Goal: Task Accomplishment & Management: Manage account settings

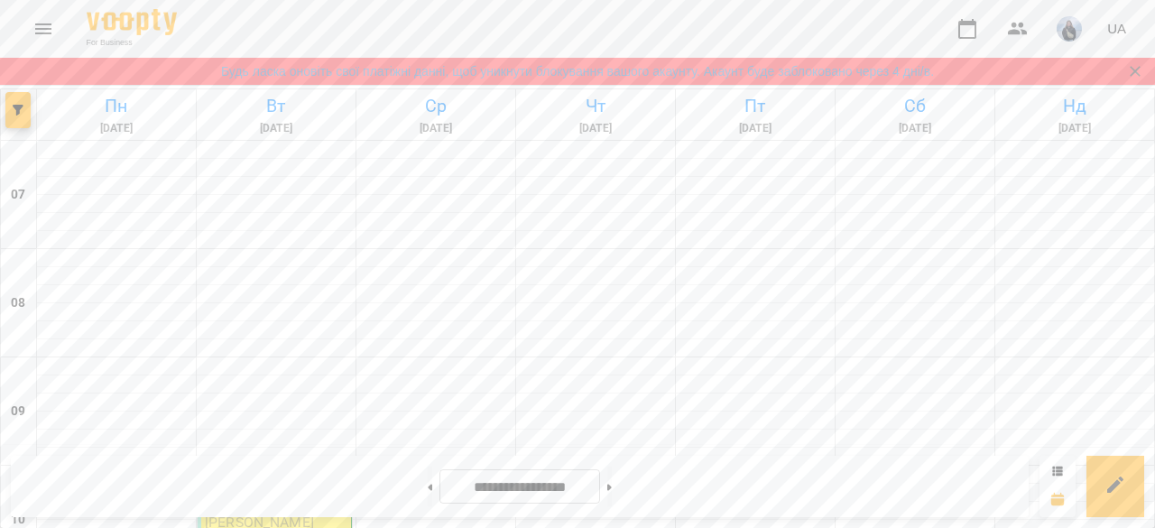
scroll to position [311, 0]
click at [612, 486] on button at bounding box center [610, 487] width 5 height 40
type input "**********"
click at [272, 512] on p "індив 2024 - [GEOGRAPHIC_DATA][PERSON_NAME]" at bounding box center [276, 533] width 143 height 42
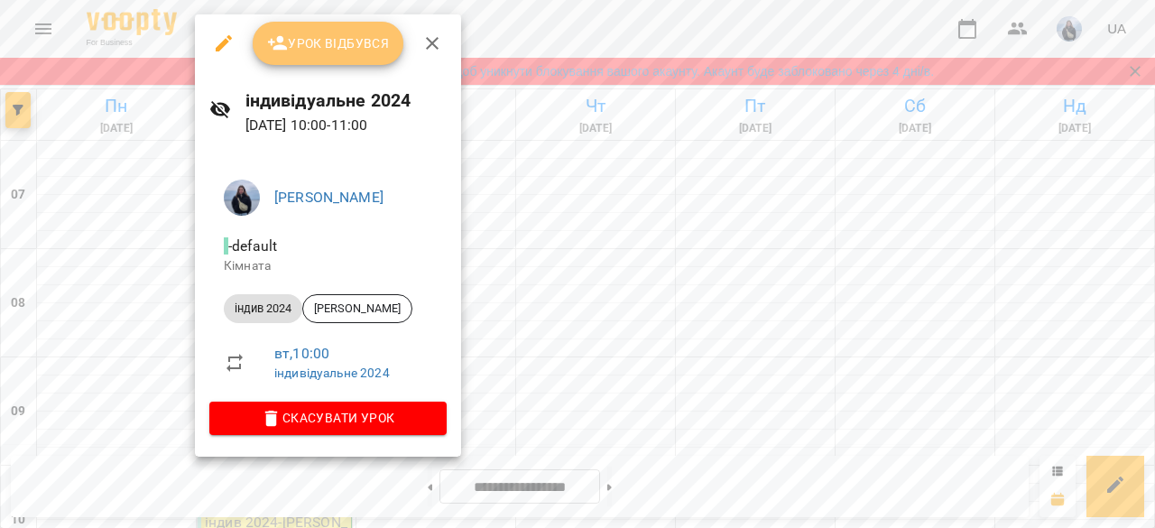
click at [337, 40] on span "Урок відбувся" at bounding box center [328, 43] width 123 height 22
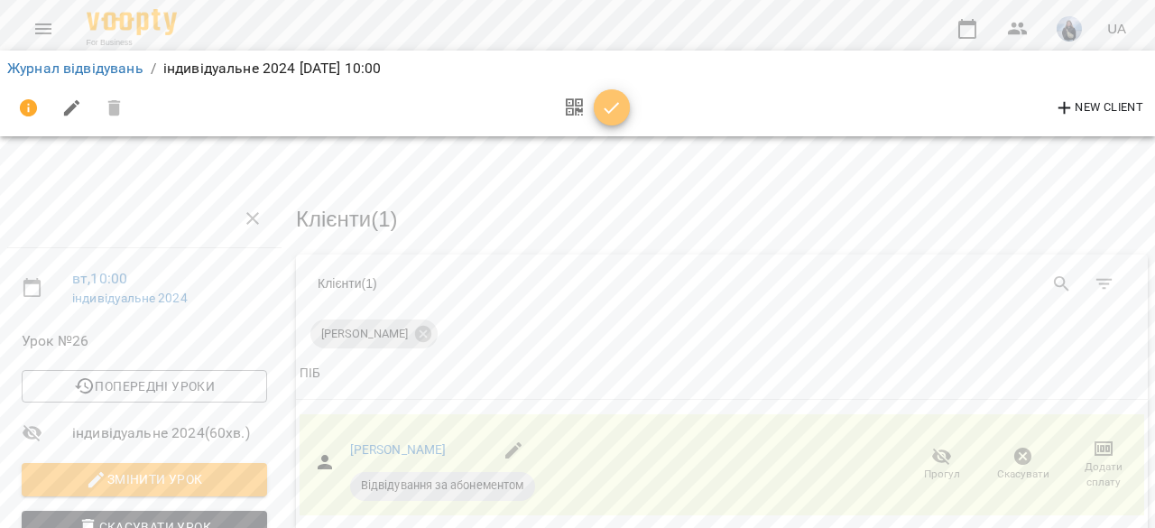
click at [614, 103] on icon "button" at bounding box center [612, 108] width 22 height 22
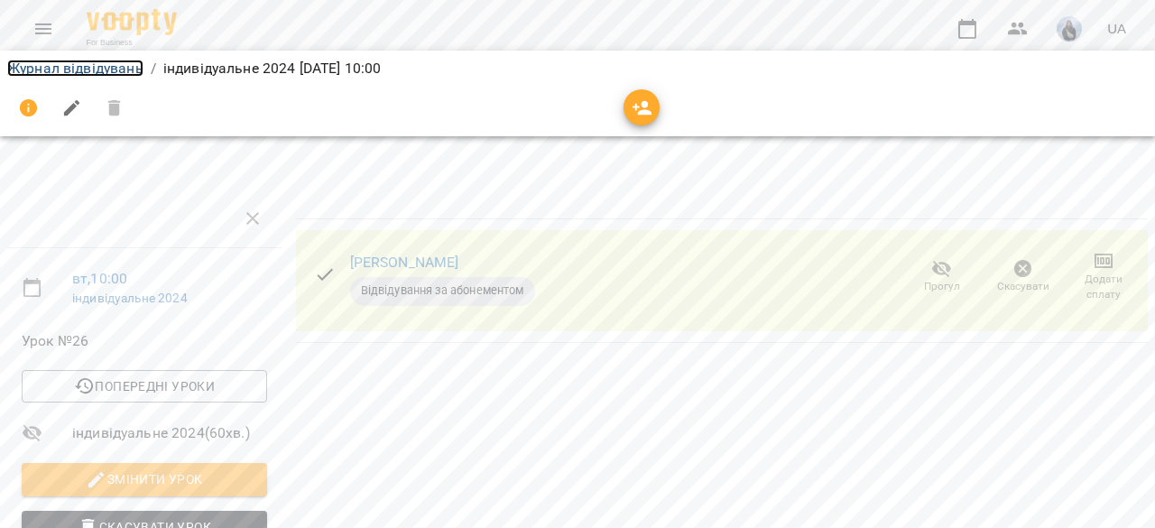
click at [100, 71] on link "Журнал відвідувань" at bounding box center [75, 68] width 136 height 17
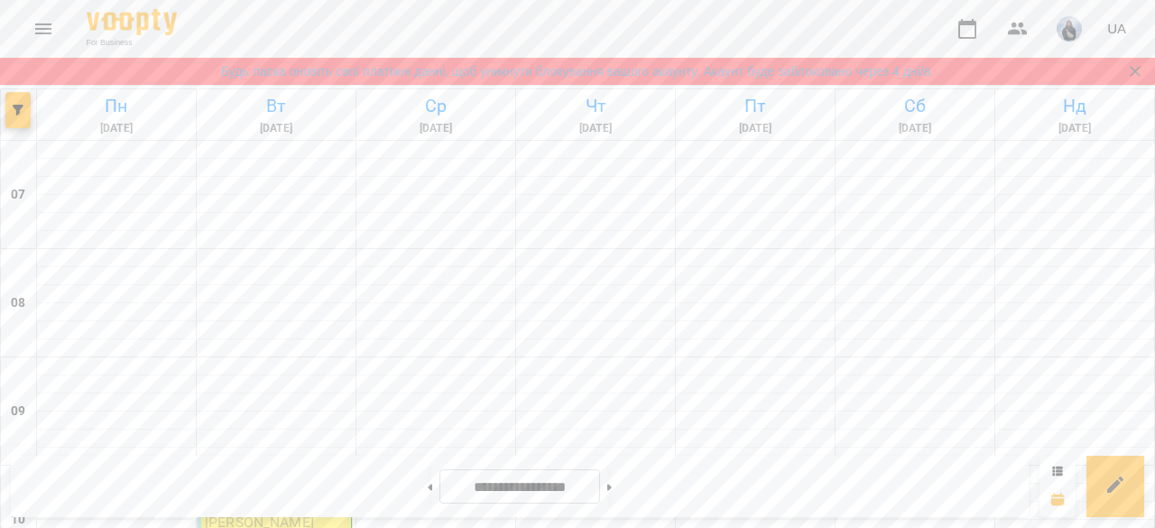
scroll to position [383, 0]
click at [612, 483] on button at bounding box center [610, 487] width 5 height 40
click at [428, 497] on button at bounding box center [430, 487] width 5 height 40
type input "**********"
